Goal: Task Accomplishment & Management: Complete application form

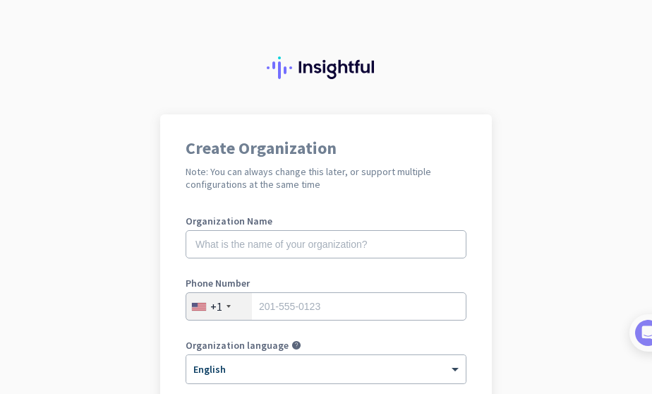
drag, startPoint x: 0, startPoint y: 0, endPoint x: 216, endPoint y: 13, distance: 216.4
click at [216, 11] on div at bounding box center [326, 57] width 652 height 114
drag, startPoint x: 124, startPoint y: 59, endPoint x: 208, endPoint y: 54, distance: 84.1
click at [126, 59] on div at bounding box center [326, 57] width 652 height 114
